Goal: Use online tool/utility: Utilize a website feature to perform a specific function

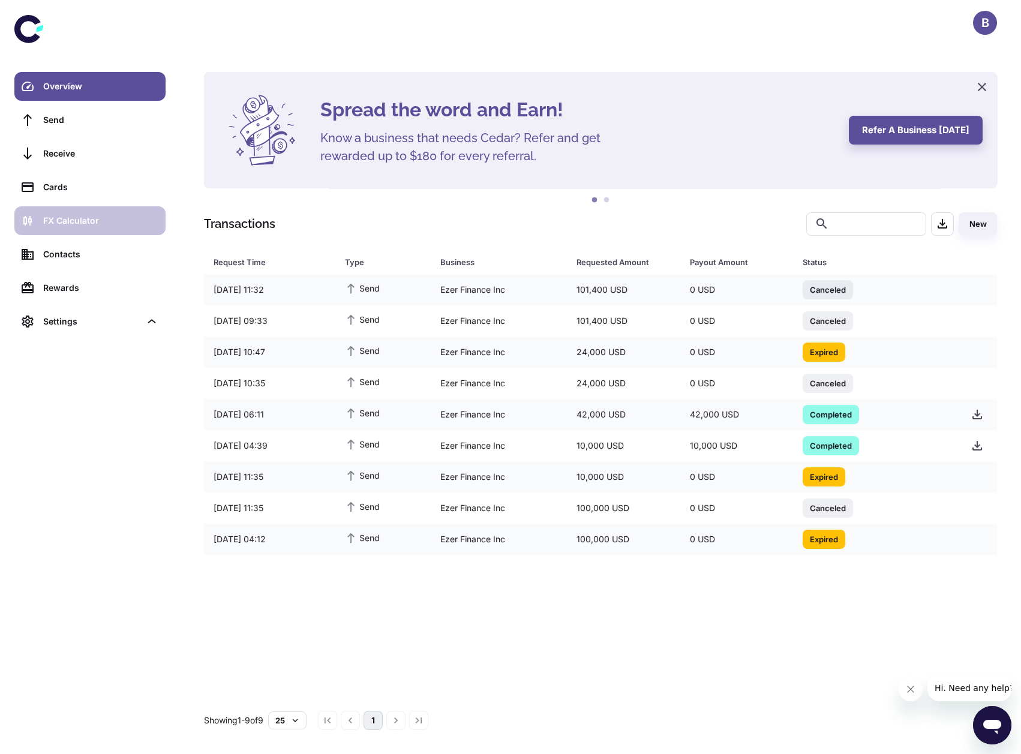
click at [97, 214] on div "FX Calculator" at bounding box center [100, 220] width 115 height 13
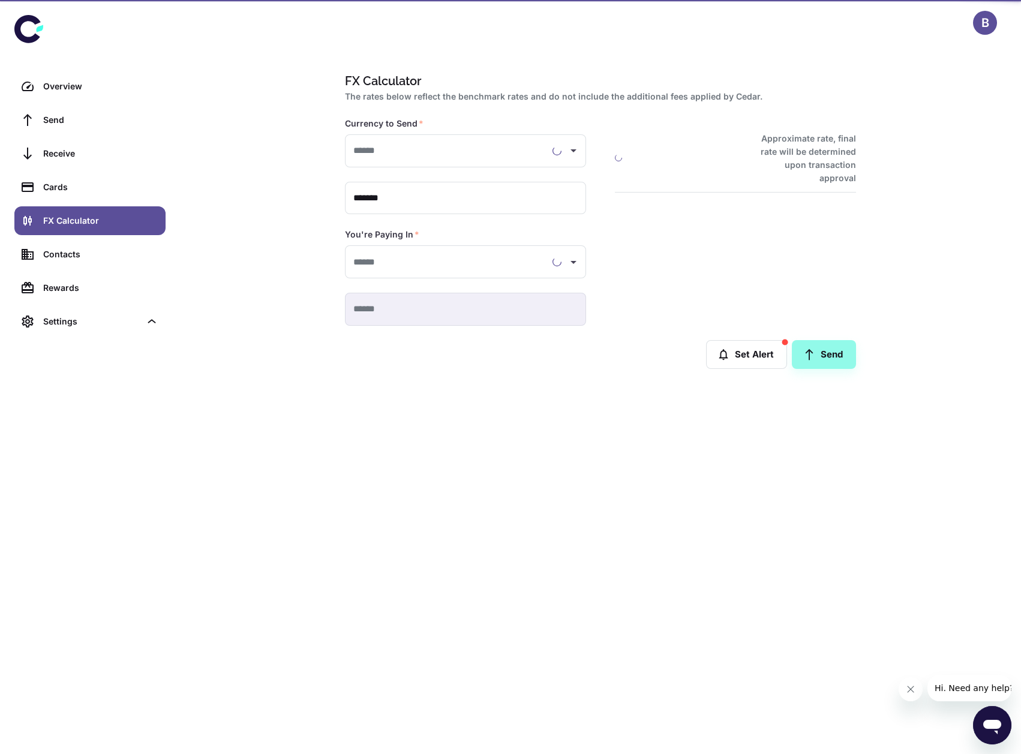
type input "**********"
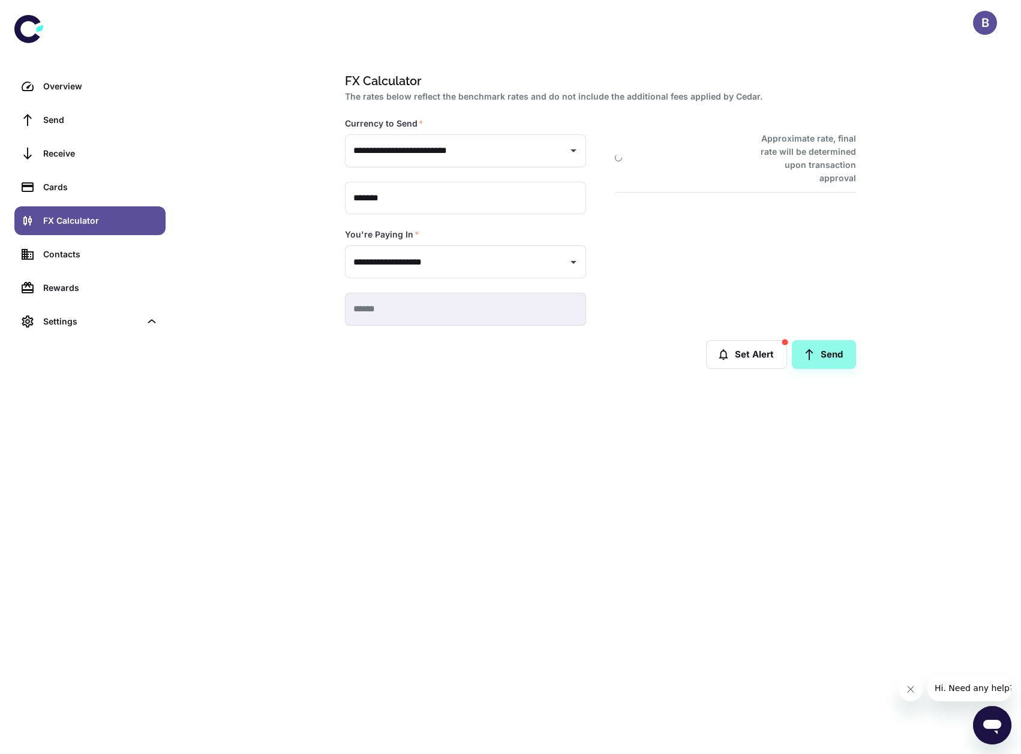
type input "**********"
